Goal: Find specific page/section: Find specific page/section

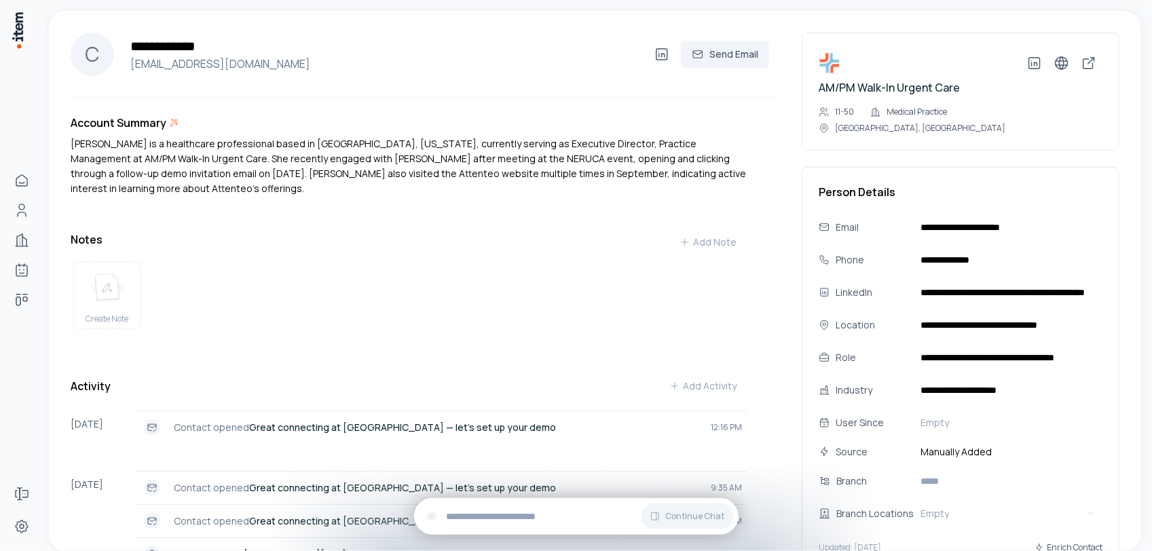
scroll to position [85, 0]
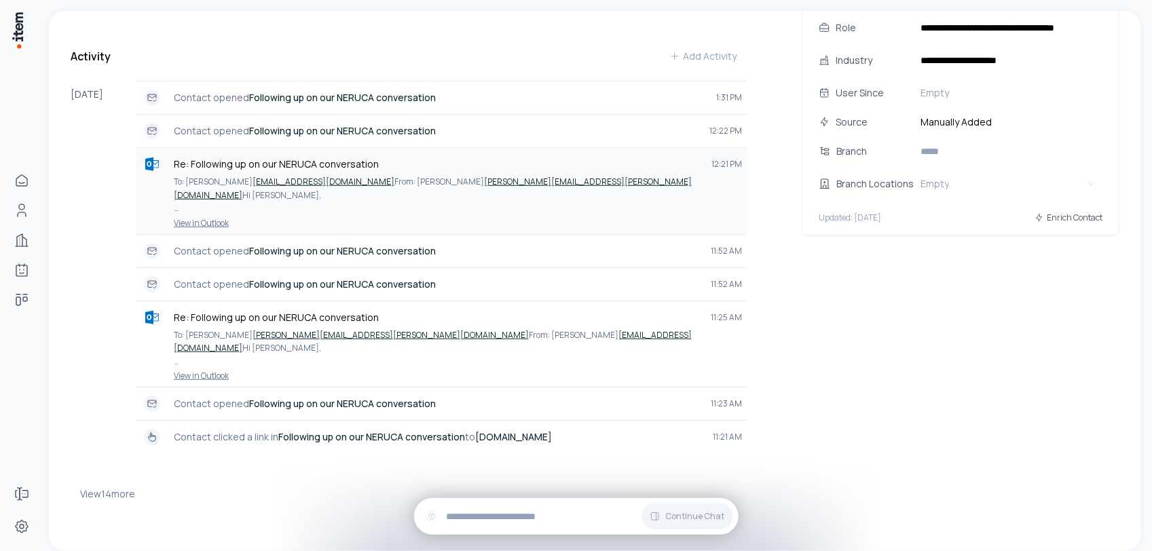
scroll to position [344, 0]
click at [109, 489] on button "View 14 more" at bounding box center [107, 494] width 55 height 27
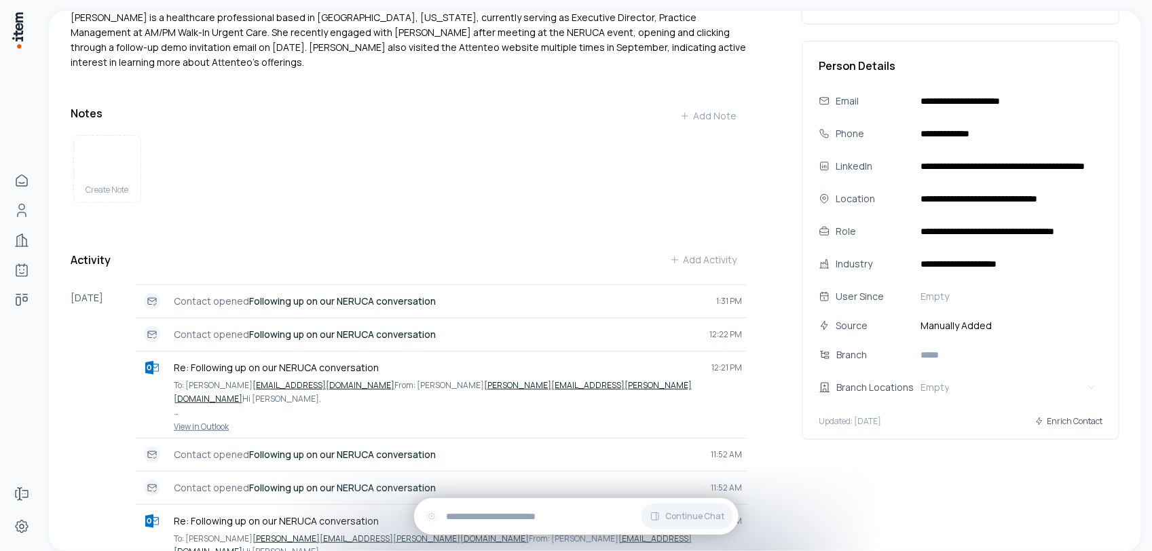
scroll to position [0, 0]
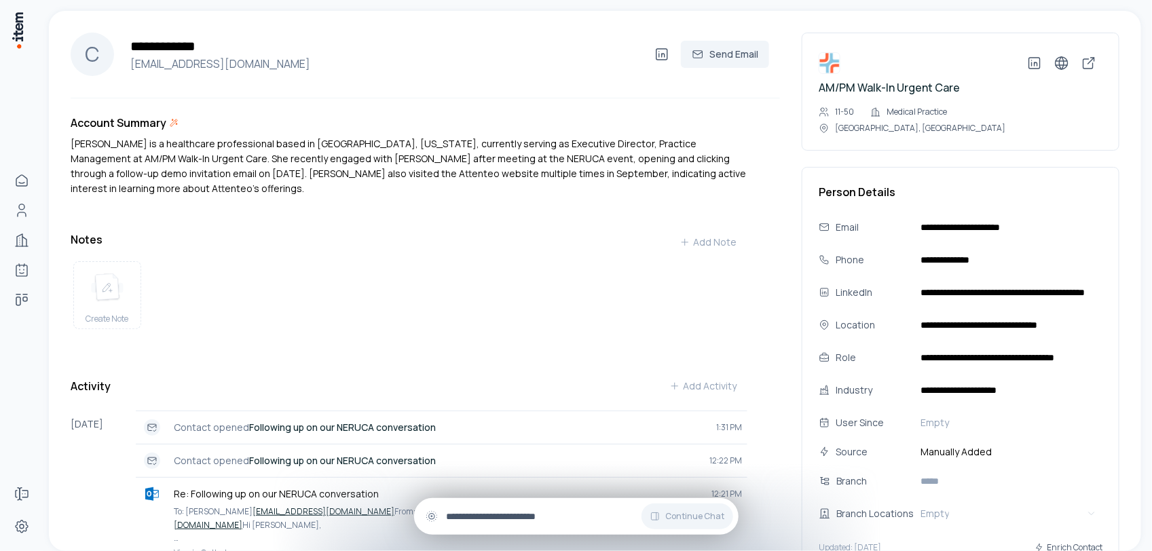
click at [498, 521] on input "text" at bounding box center [587, 516] width 281 height 15
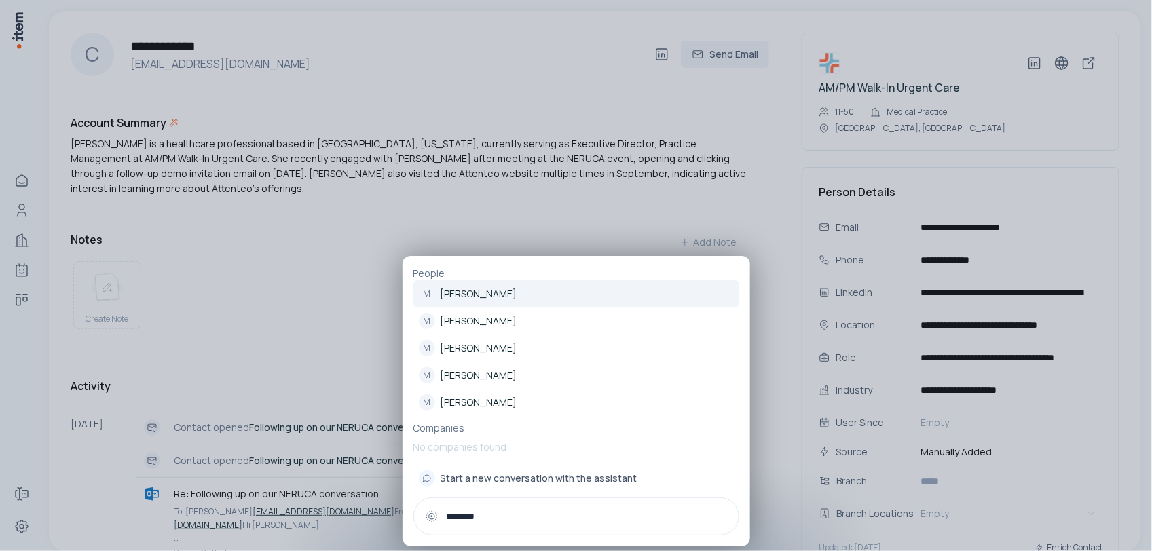
type input "********"
click at [466, 299] on p "[PERSON_NAME]" at bounding box center [479, 294] width 77 height 14
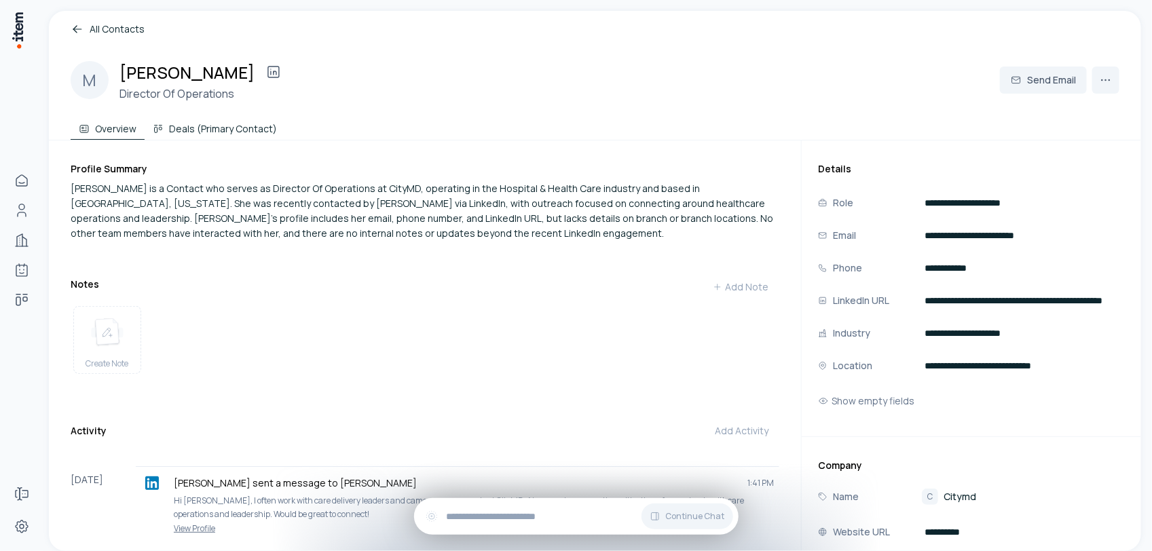
click at [188, 124] on button "Deals (Primary Contact)" at bounding box center [215, 126] width 141 height 27
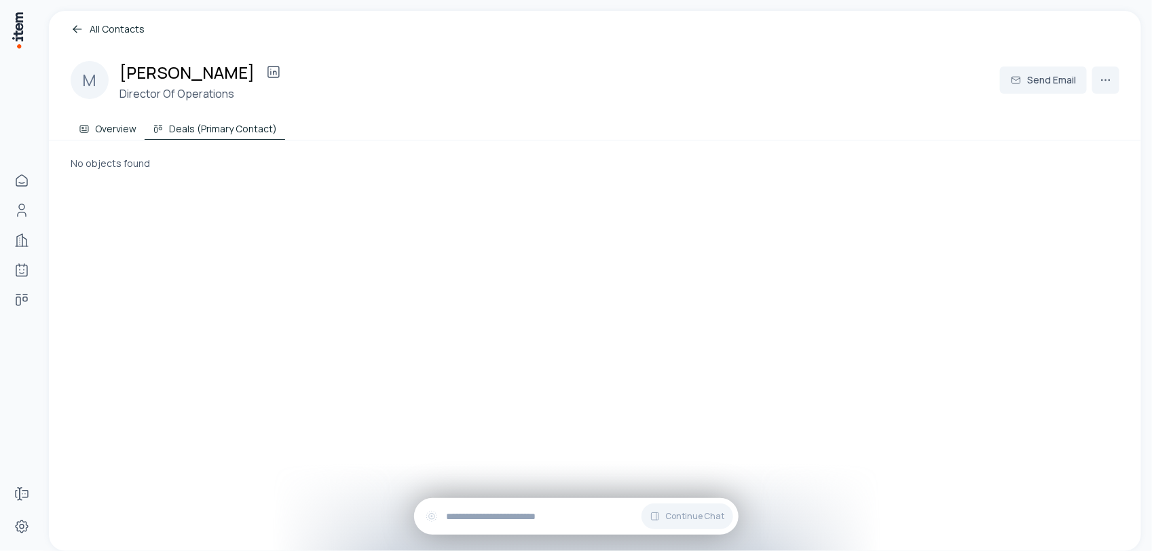
click at [115, 126] on button "Overview" at bounding box center [108, 126] width 74 height 27
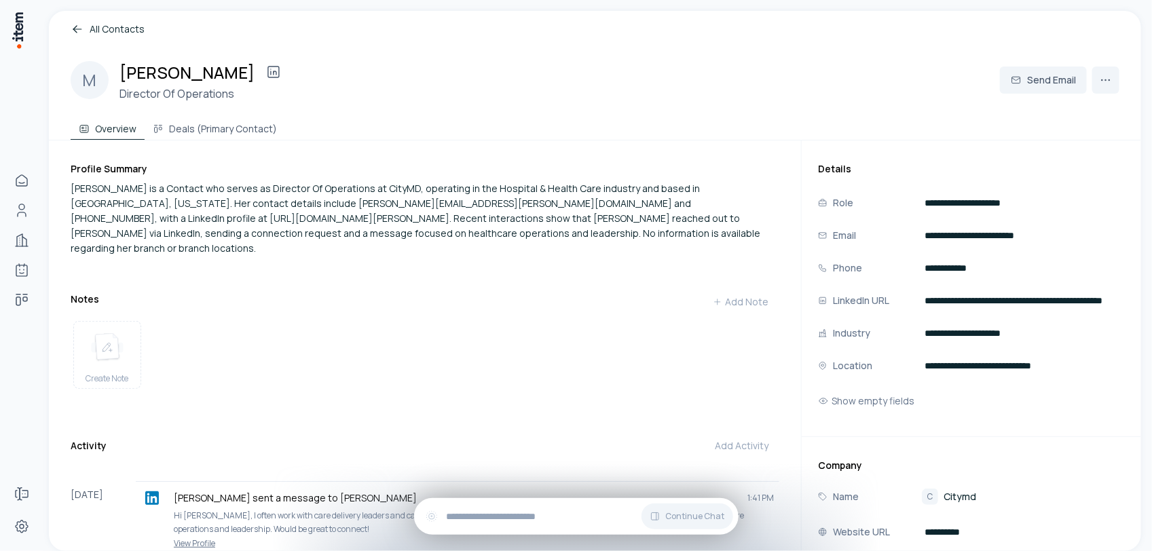
click at [105, 24] on link "All Contacts" at bounding box center [595, 29] width 1049 height 15
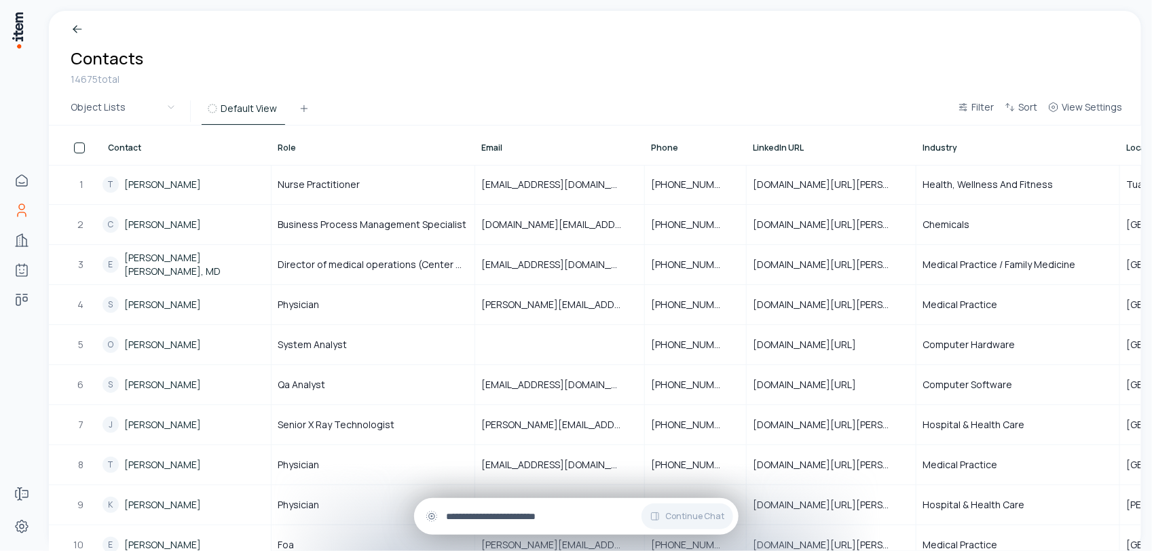
click at [513, 531] on div "Continue Chat" at bounding box center [576, 516] width 325 height 37
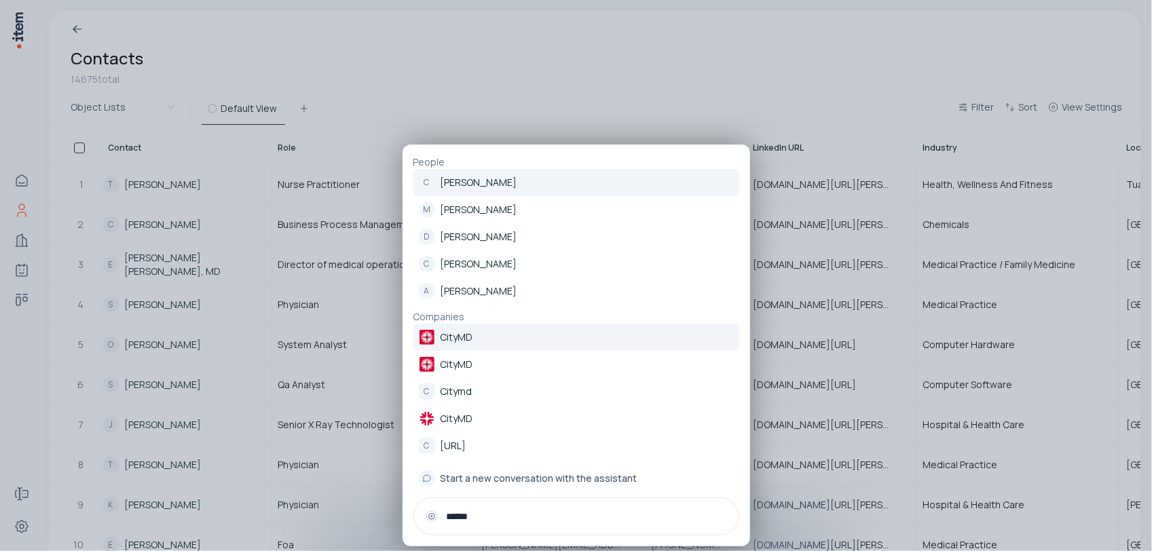
type input "******"
click at [445, 341] on p "CityMD" at bounding box center [457, 338] width 33 height 14
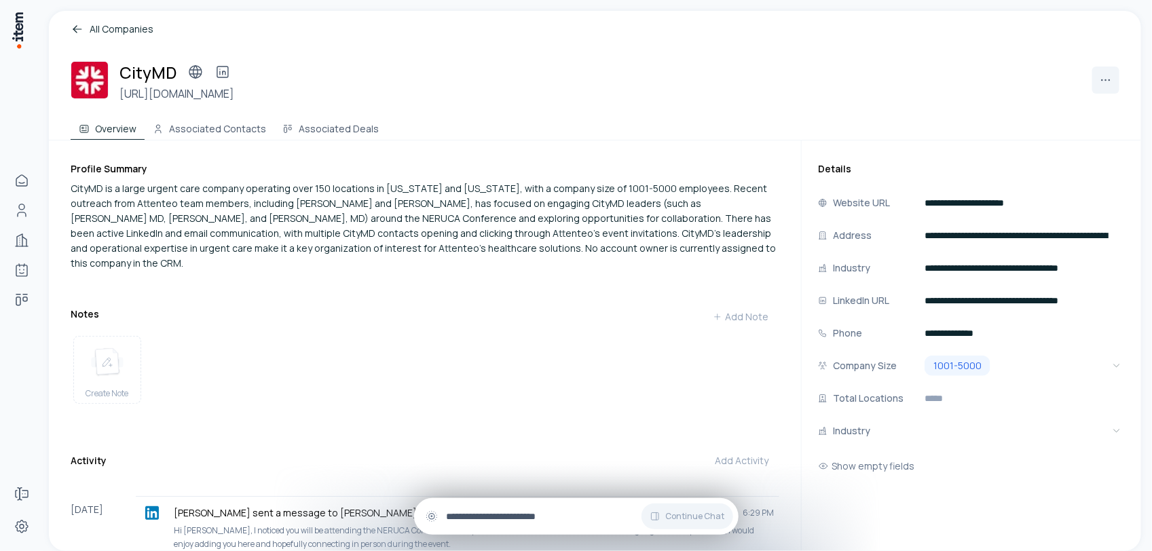
click at [470, 521] on input "text" at bounding box center [587, 516] width 281 height 15
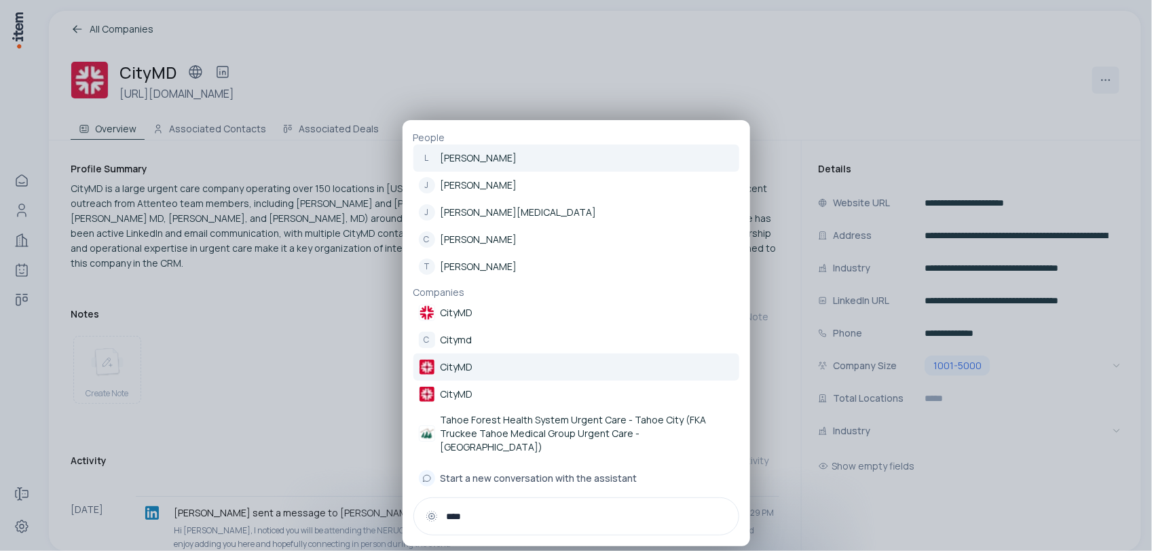
type input "****"
click at [451, 374] on p "CityMD" at bounding box center [457, 367] width 33 height 14
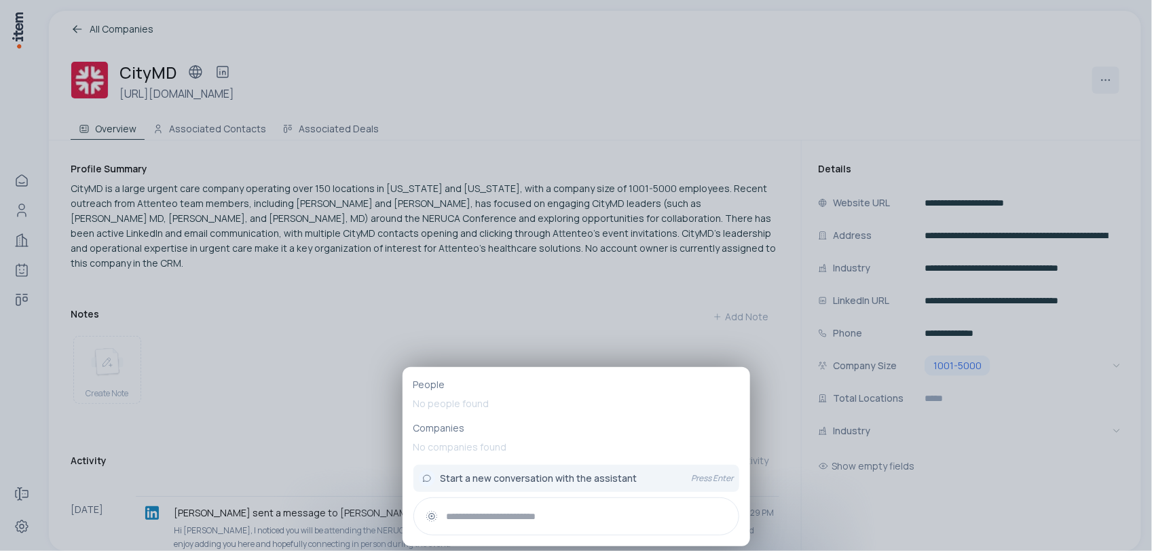
click at [487, 523] on input "text" at bounding box center [587, 516] width 281 height 15
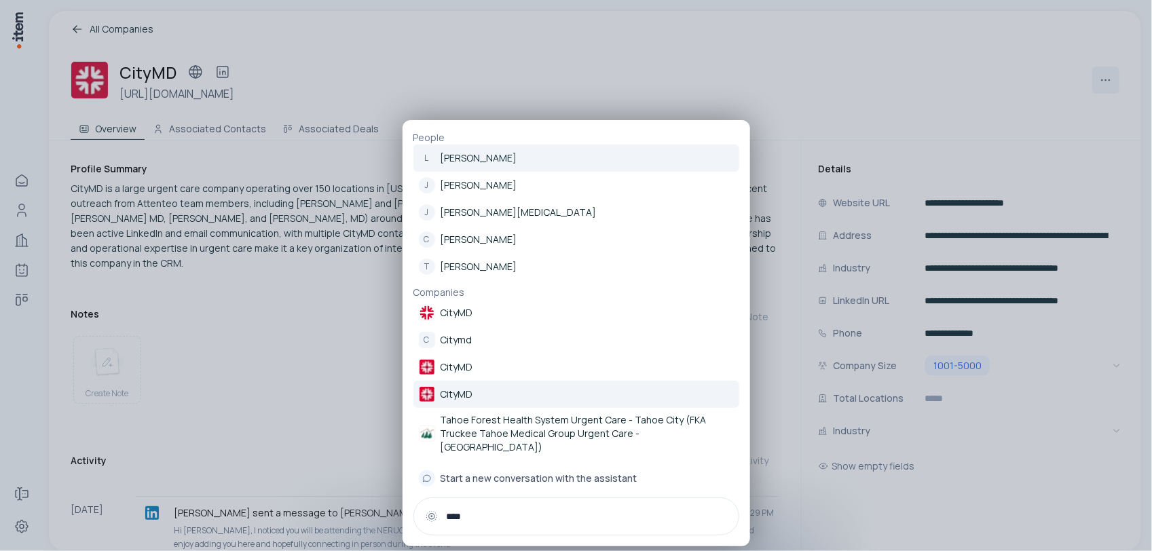
type input "****"
click at [453, 401] on p "CityMD" at bounding box center [457, 395] width 33 height 14
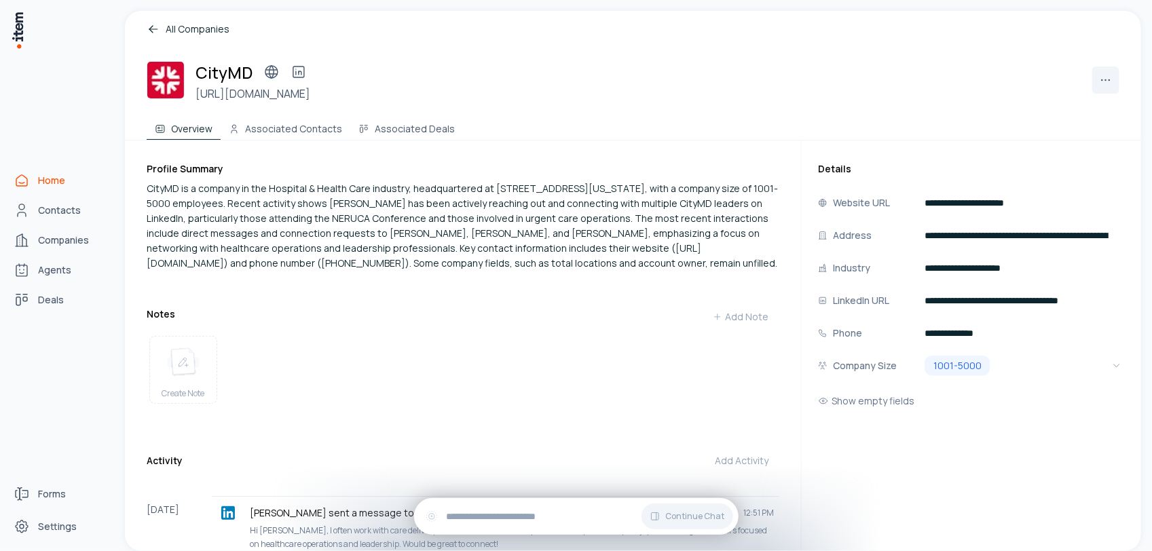
click at [43, 181] on span "Home" at bounding box center [51, 181] width 27 height 14
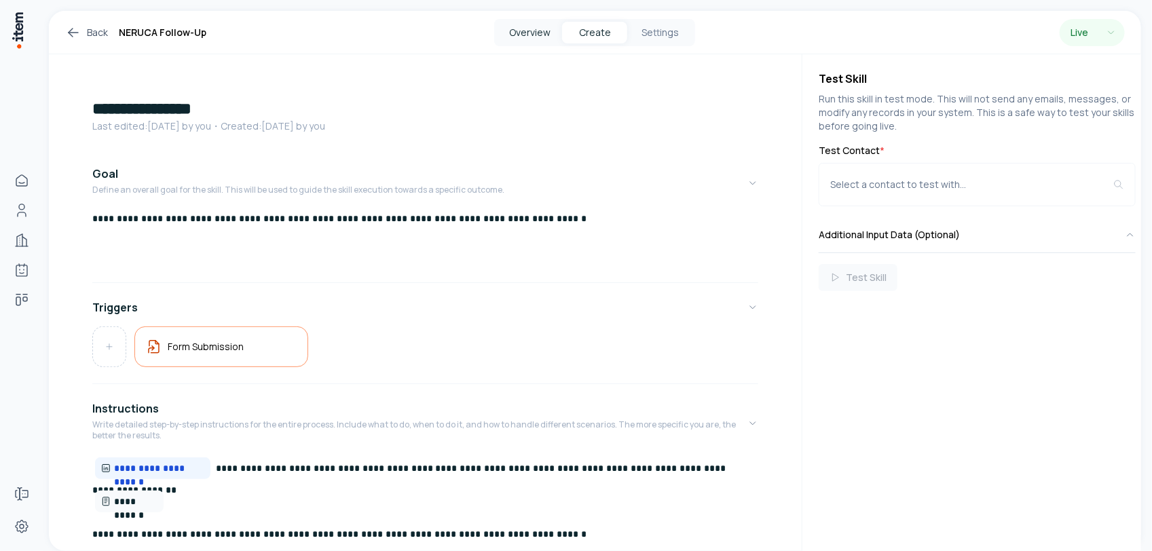
click at [530, 35] on button "Overview" at bounding box center [529, 33] width 65 height 22
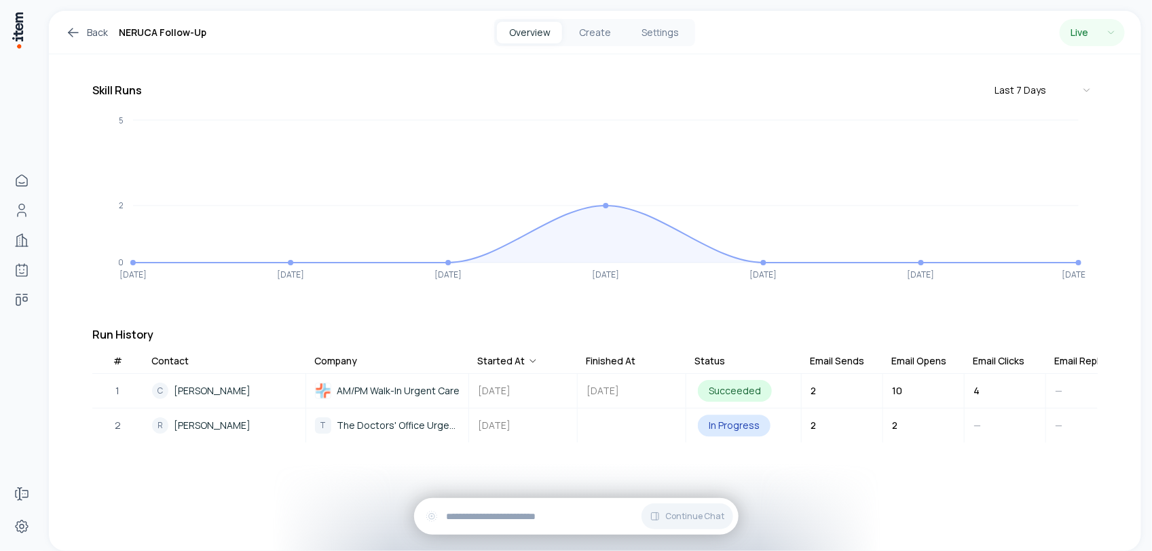
click at [75, 29] on icon at bounding box center [73, 32] width 16 height 16
